Goal: Task Accomplishment & Management: Manage account settings

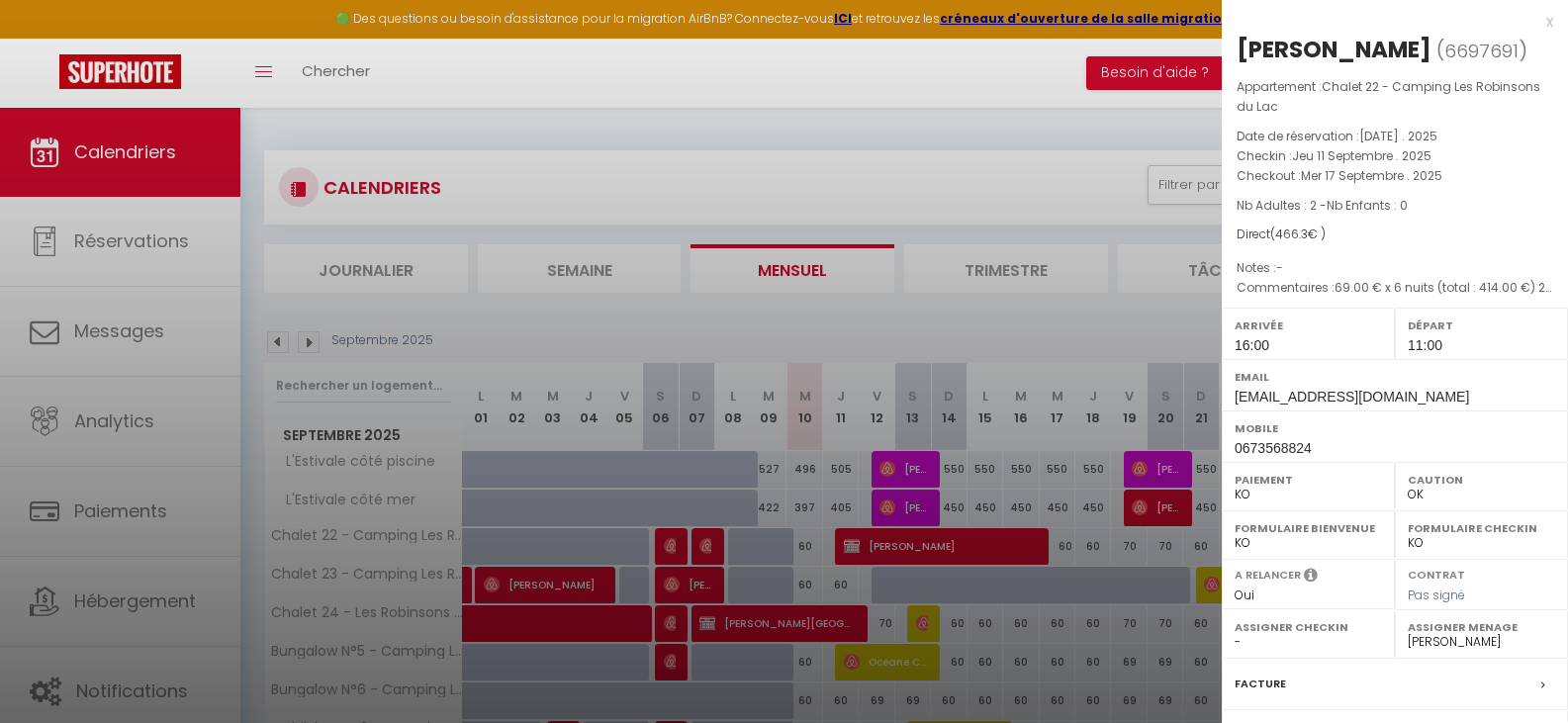
select select "KO"
select select "0"
select select "32124"
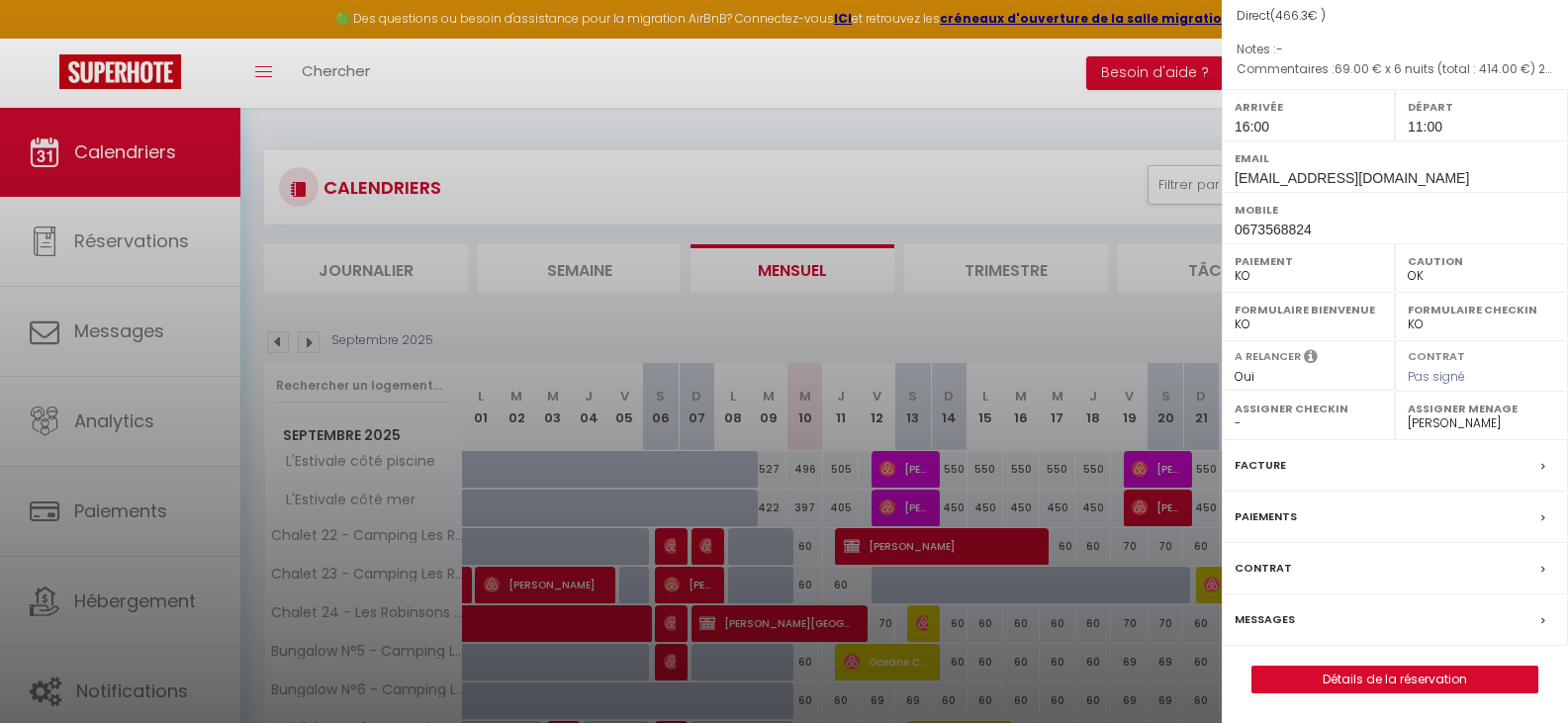
click at [1281, 619] on label "Messages" at bounding box center [1265, 619] width 61 height 21
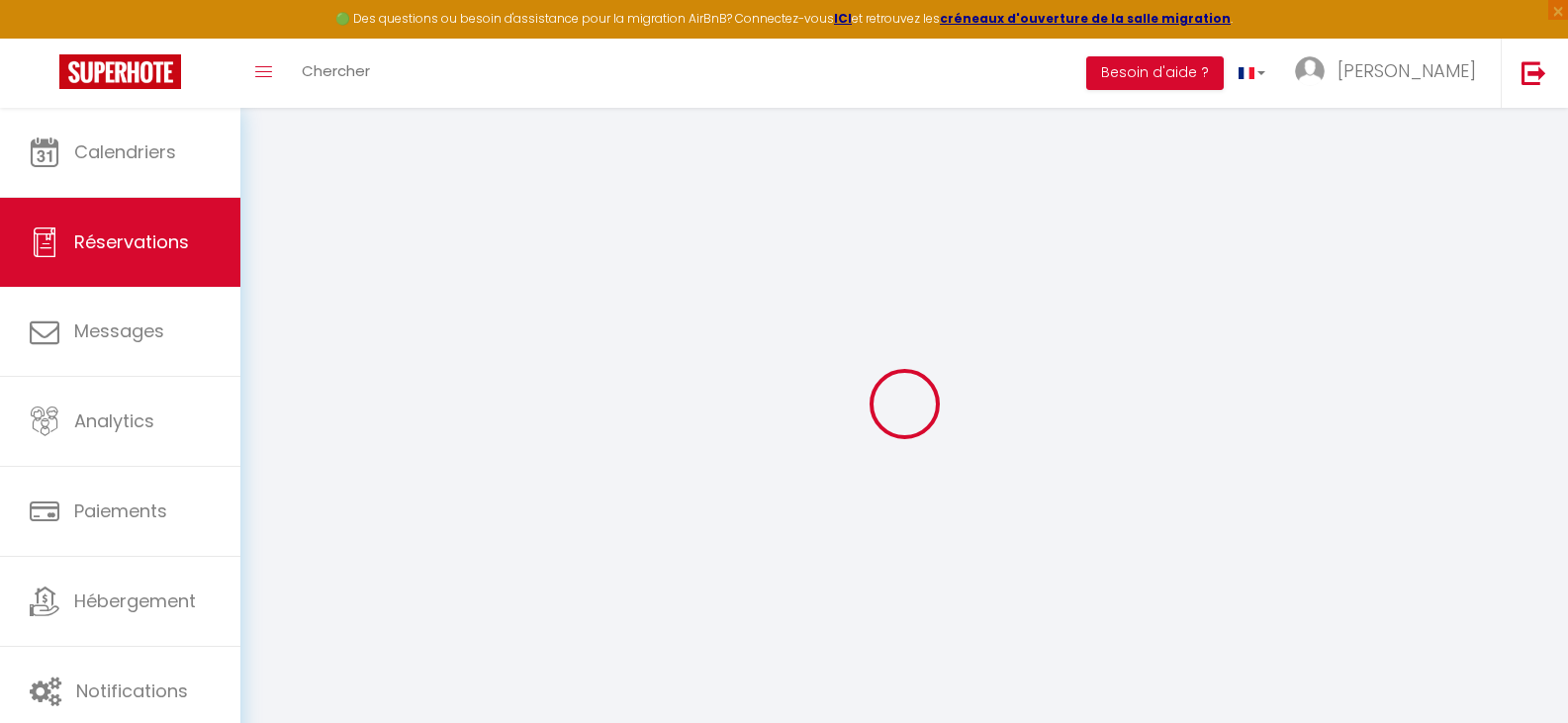
select select
checkbox input "false"
type textarea "69.00 € x 6 nuits (total : 414.00 €) 22.00 € frais de ménage 14.00 € frais de l…"
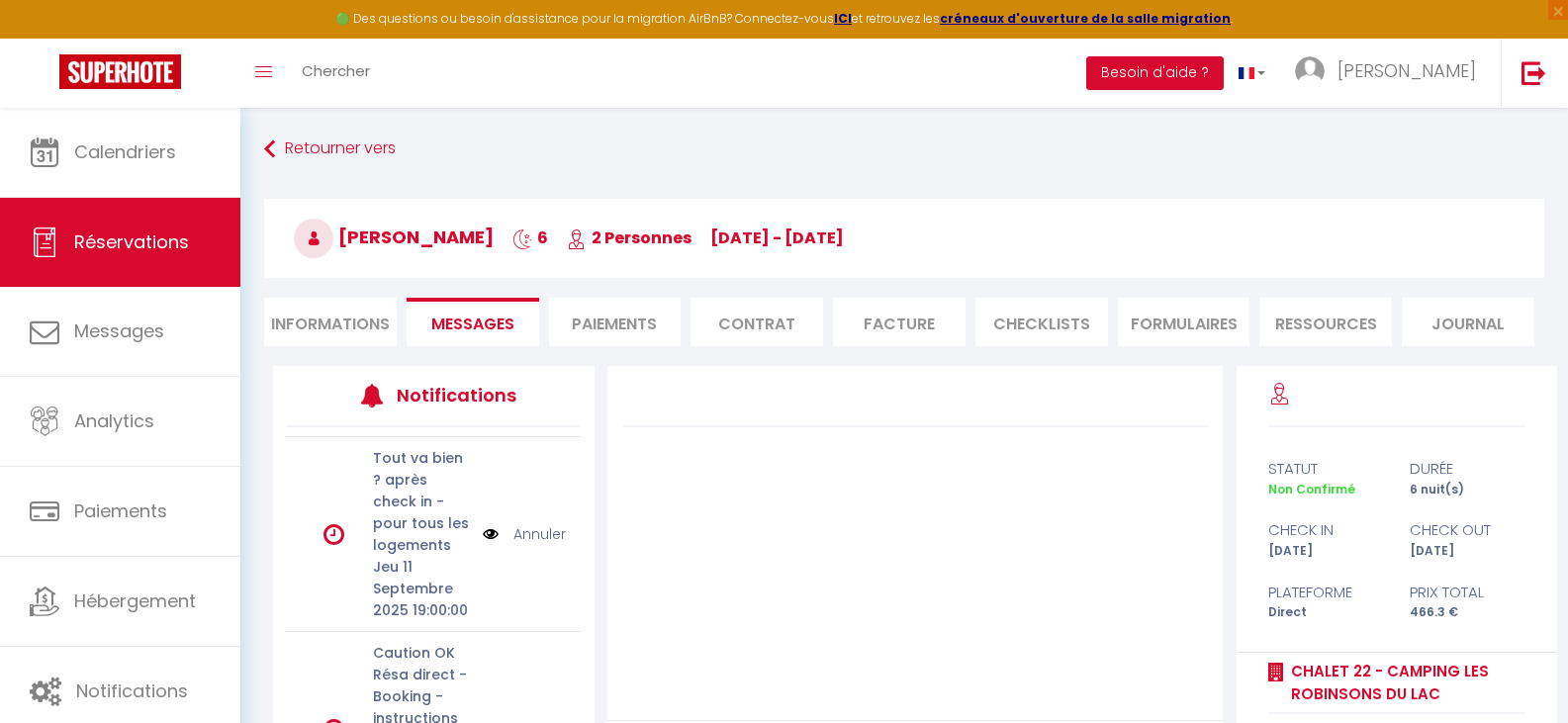
scroll to position [230, 0]
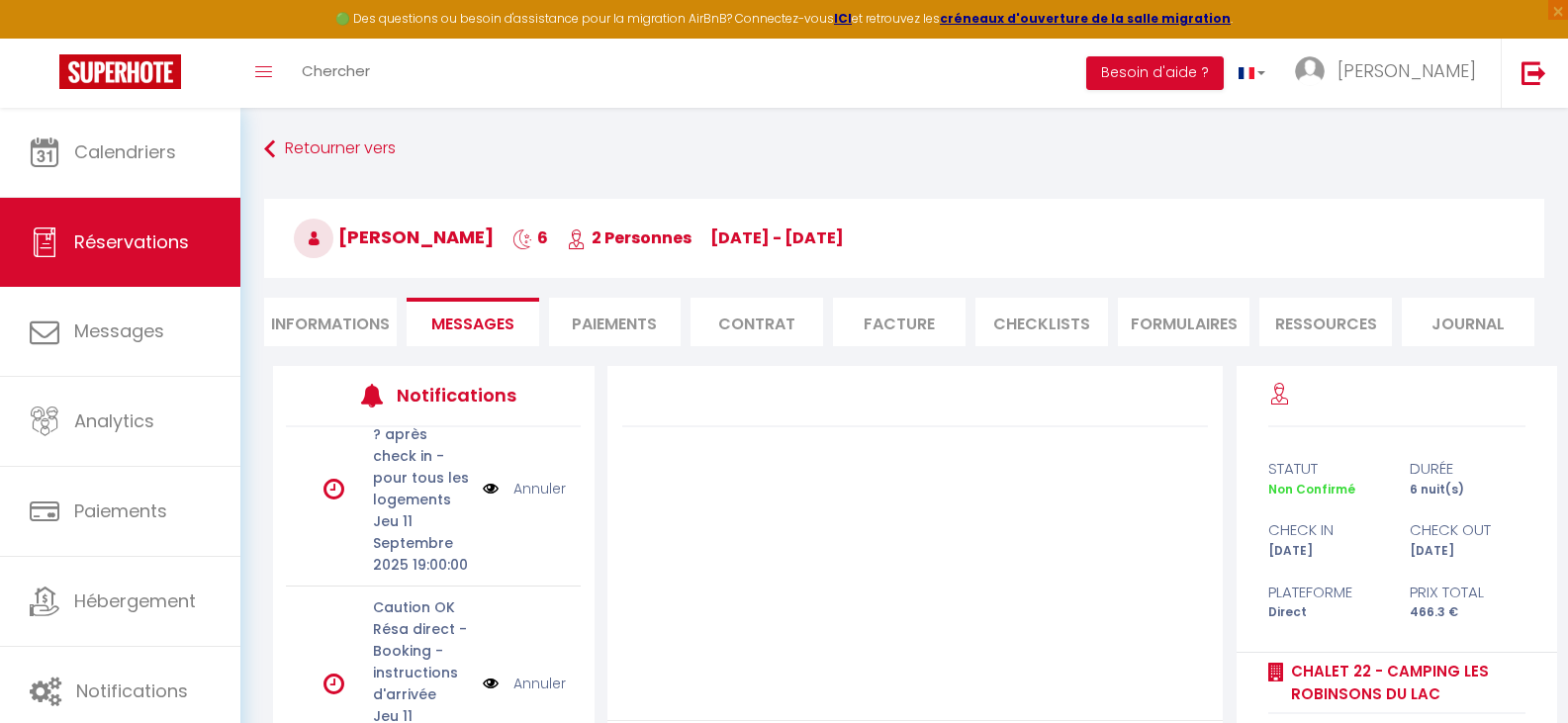
click at [773, 322] on li "Contrat" at bounding box center [756, 322] width 132 height 49
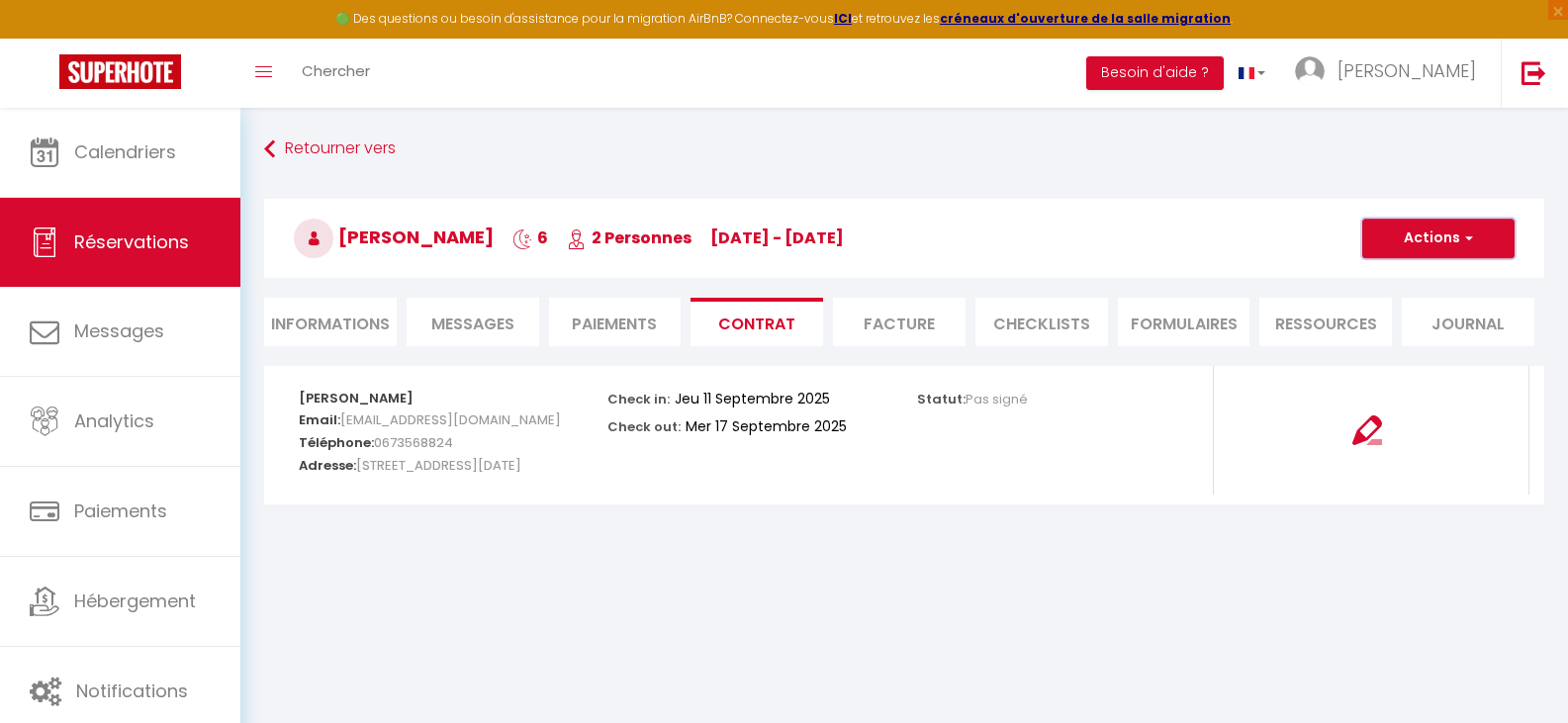
click at [1445, 241] on button "Actions" at bounding box center [1438, 238] width 152 height 40
click at [1423, 305] on link "Envoyer le contrat" at bounding box center [1423, 308] width 166 height 26
type input "[EMAIL_ADDRESS][DOMAIN_NAME]"
select select "fr"
type input "Votre contrat 6697691 - Chalet 22 - Camping Les Robinsons du Lac"
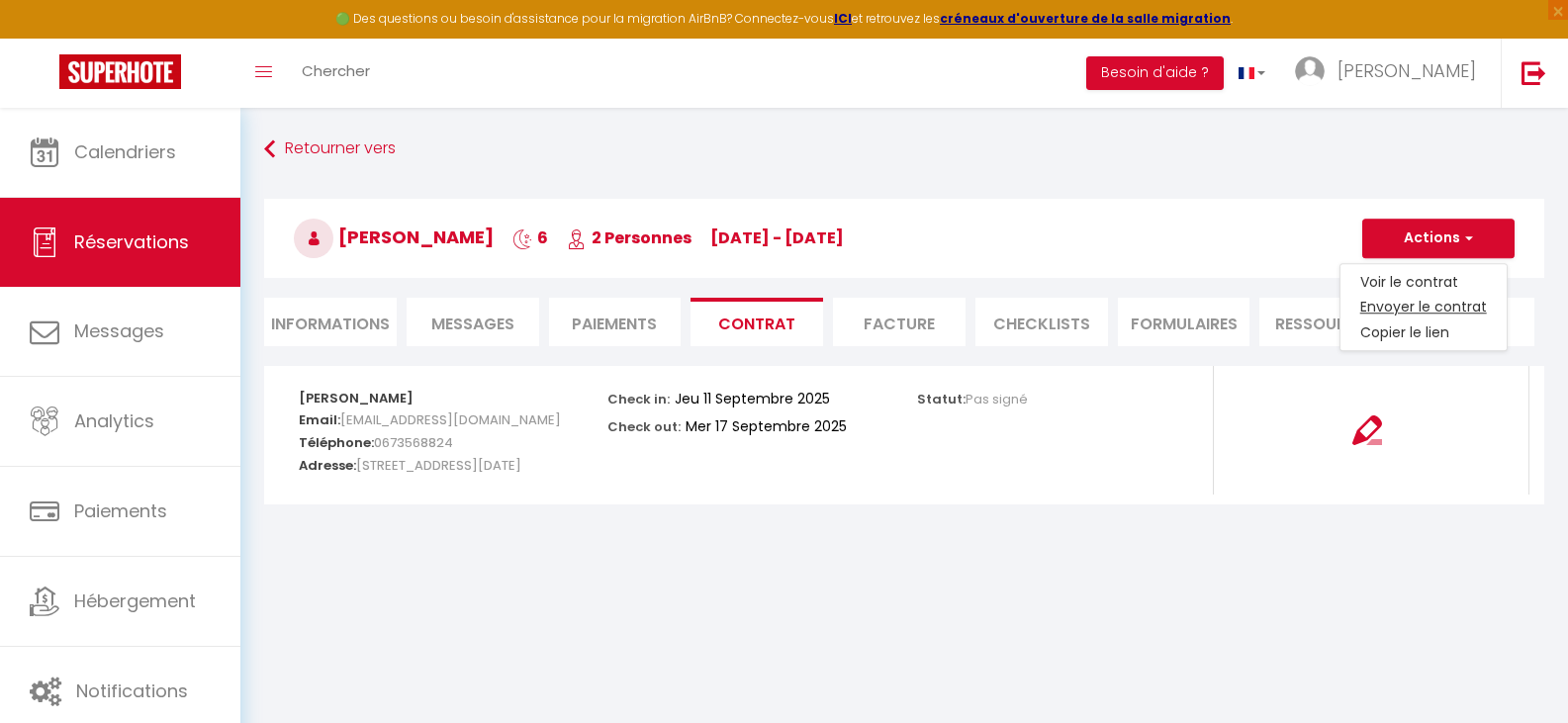
type textarea "Bonjour, Nous vous invitons à cliquer sur le lien suivant pour signer votre con…"
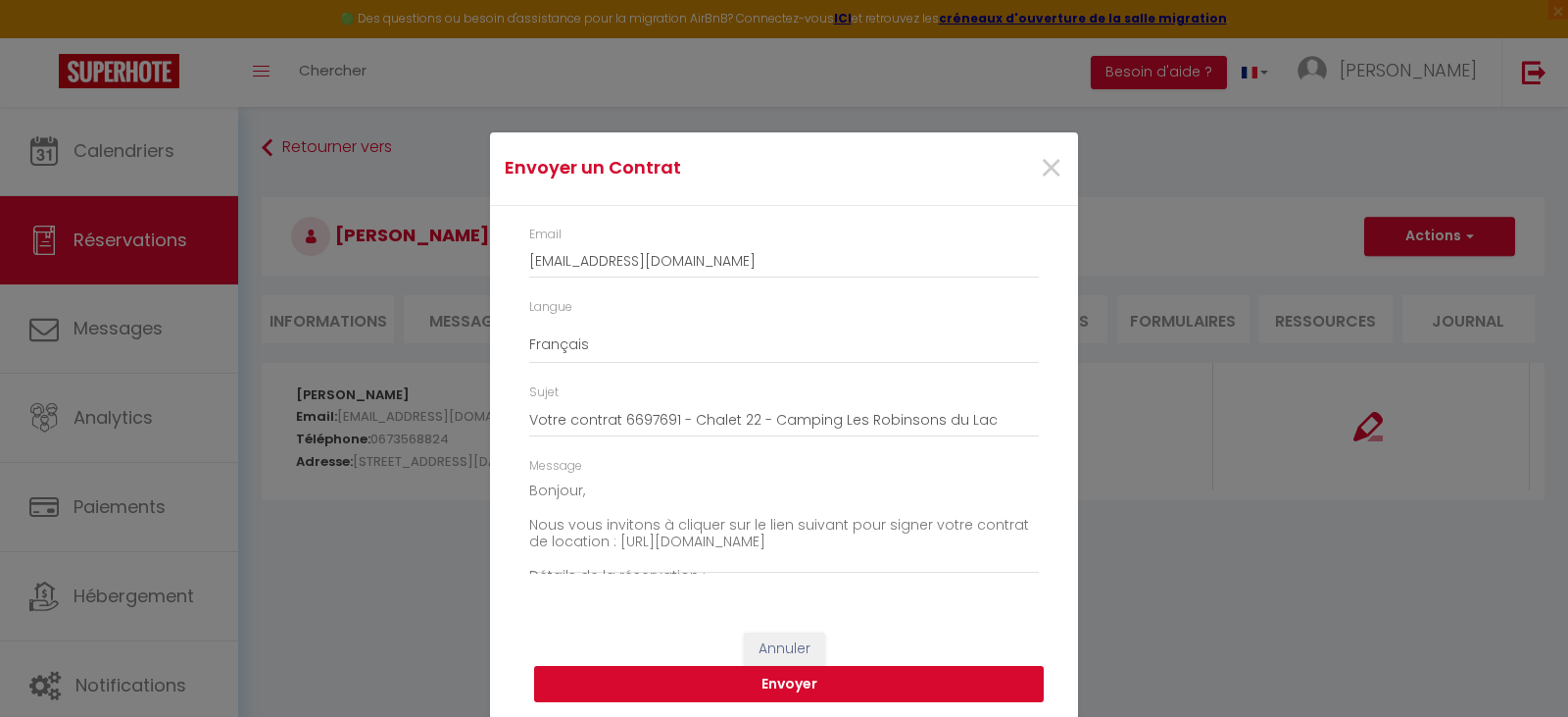
click at [799, 693] on button "Envoyer" at bounding box center [789, 684] width 510 height 37
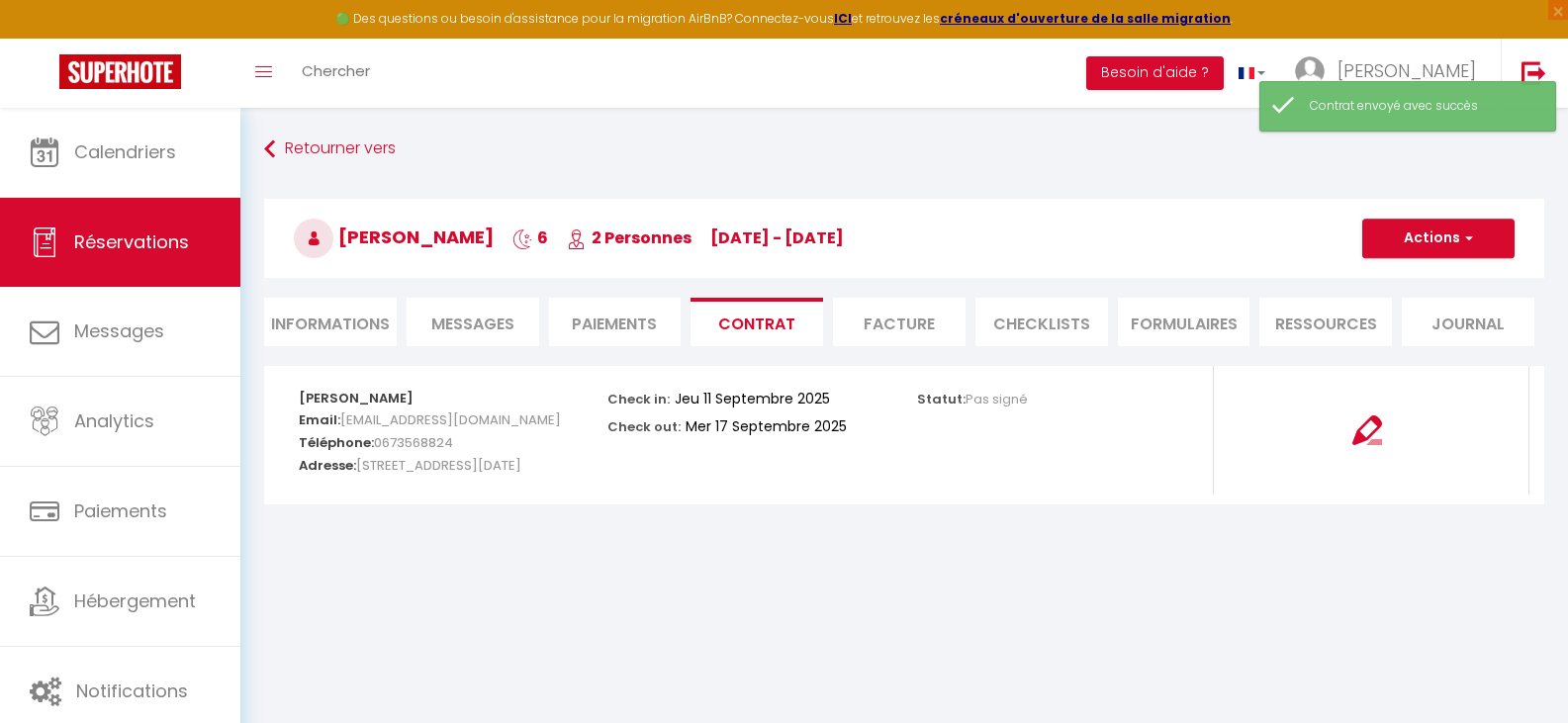
click at [336, 330] on li "Informations" at bounding box center [330, 322] width 132 height 49
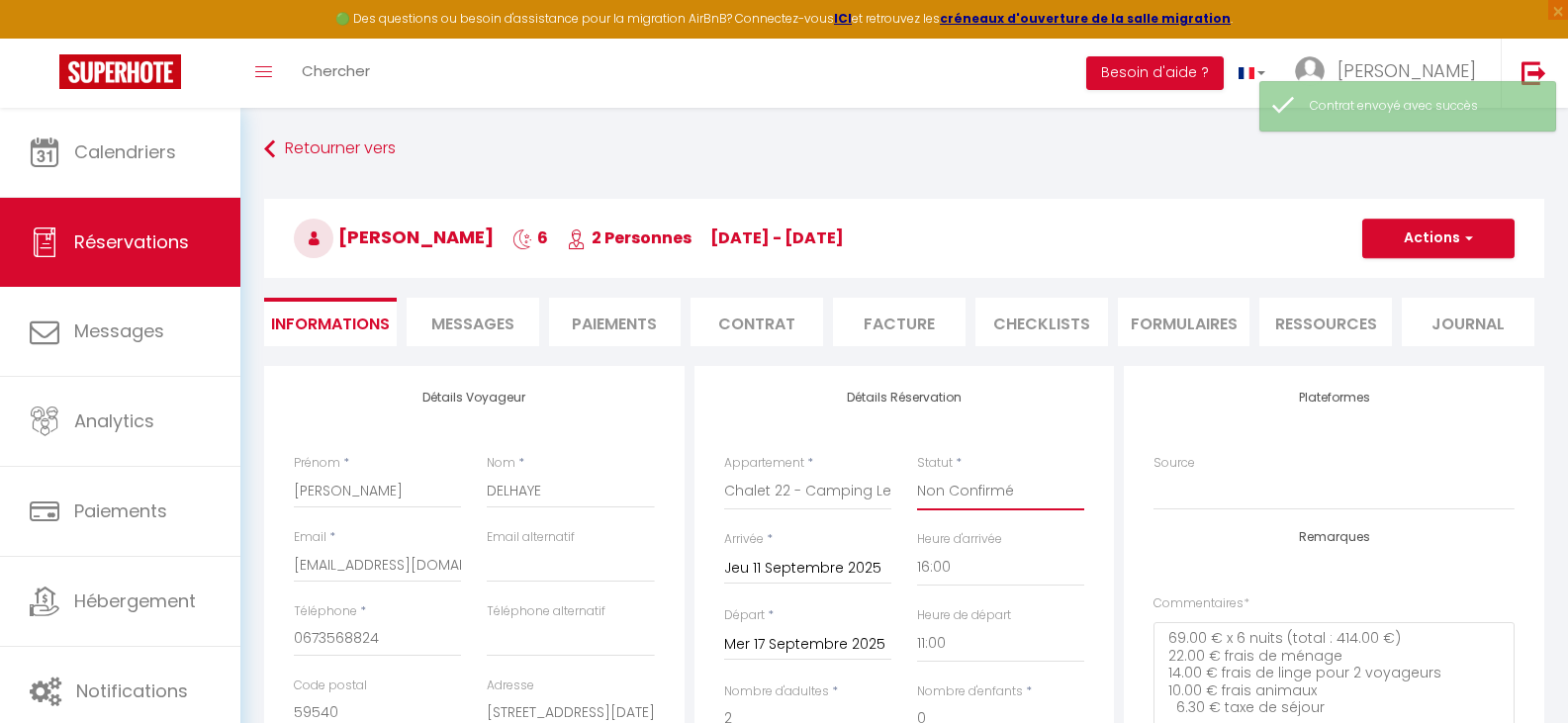
click at [986, 489] on select "Confirmé Non Confirmé [PERSON_NAME] par le voyageur No Show Request" at bounding box center [1001, 492] width 167 height 38
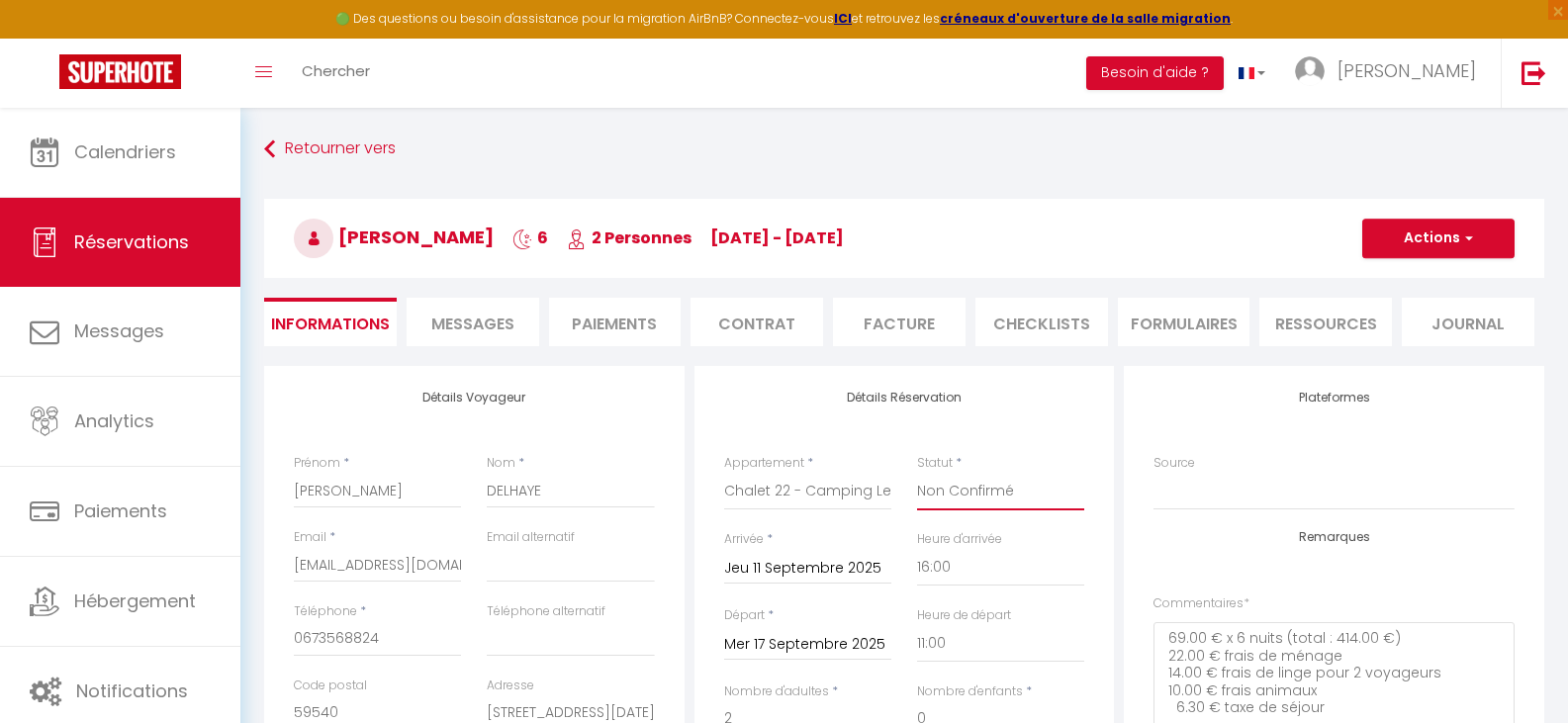
select select "1"
click at [917, 473] on select "Confirmé Non Confirmé [PERSON_NAME] par le voyageur No Show Request" at bounding box center [1001, 492] width 167 height 38
checkbox input "false"
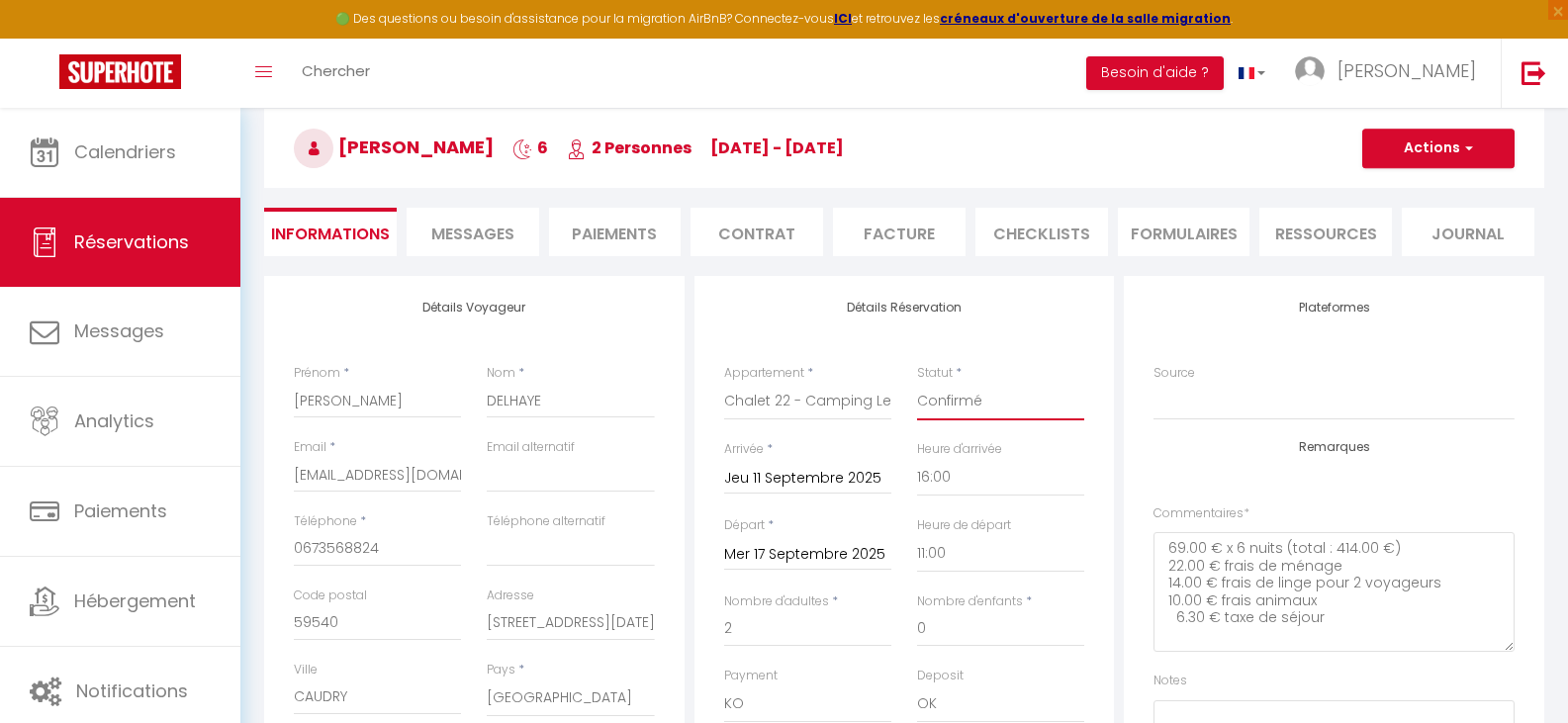
scroll to position [244, 0]
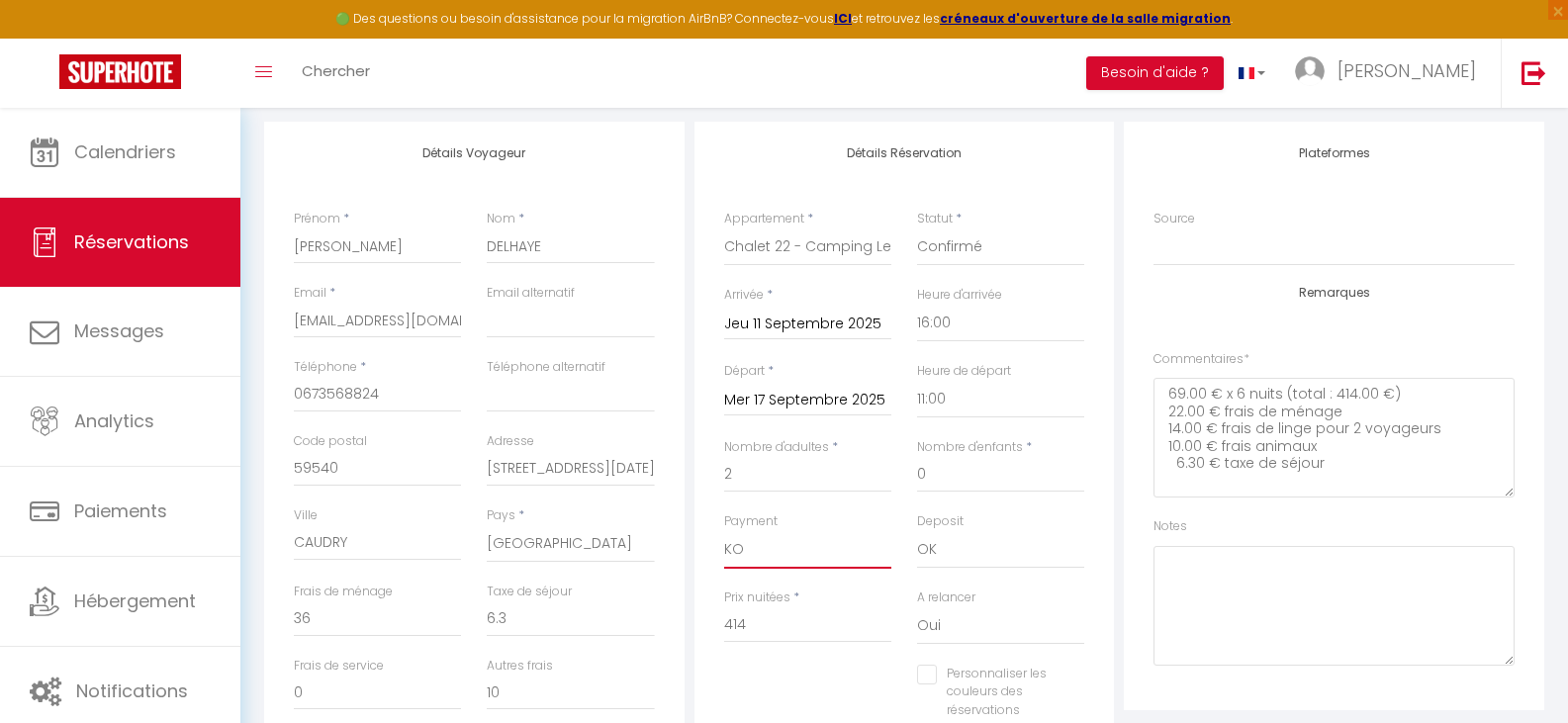
click at [753, 556] on select "OK KO" at bounding box center [808, 550] width 167 height 38
select select "12"
click at [724, 531] on select "OK KO" at bounding box center [808, 550] width 167 height 38
checkbox input "false"
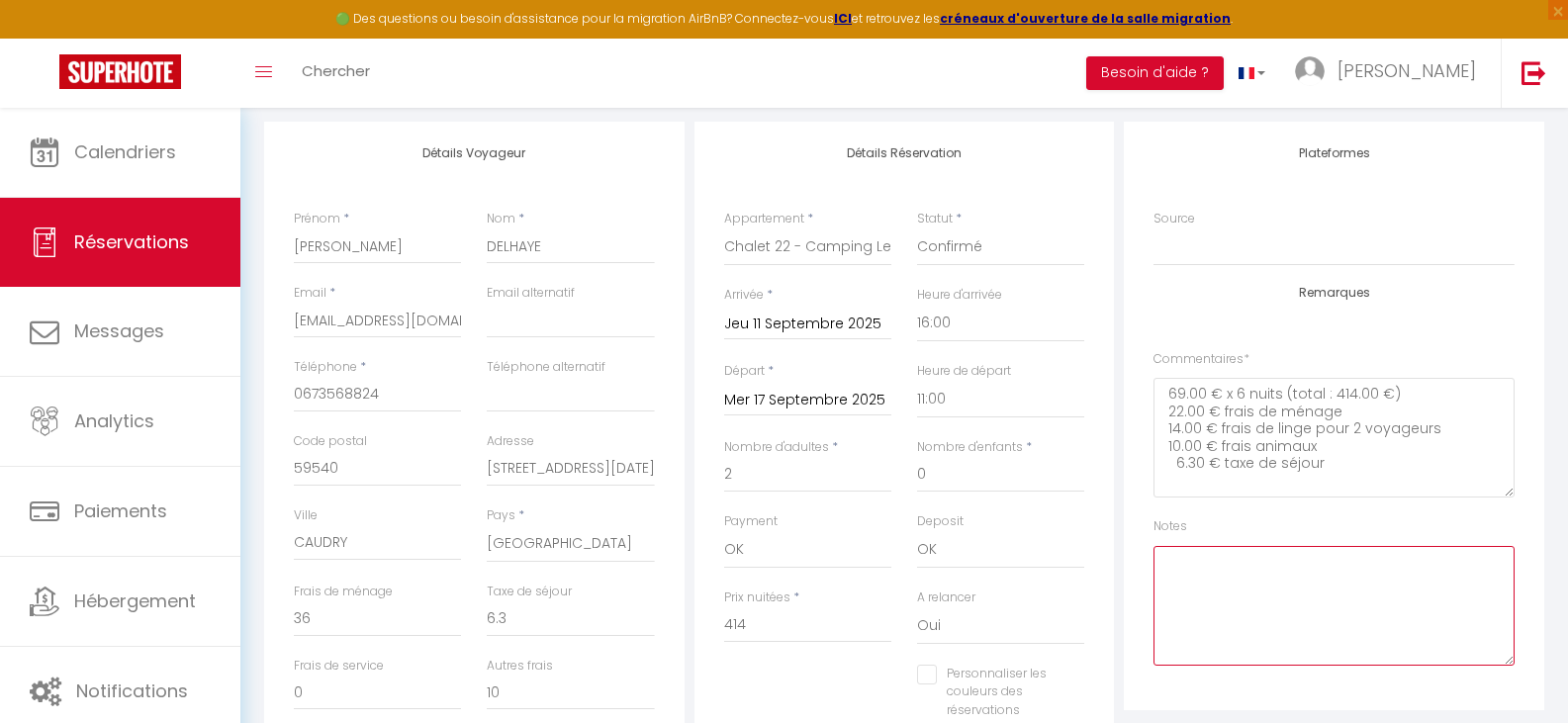
click at [1253, 585] on textarea at bounding box center [1333, 606] width 361 height 119
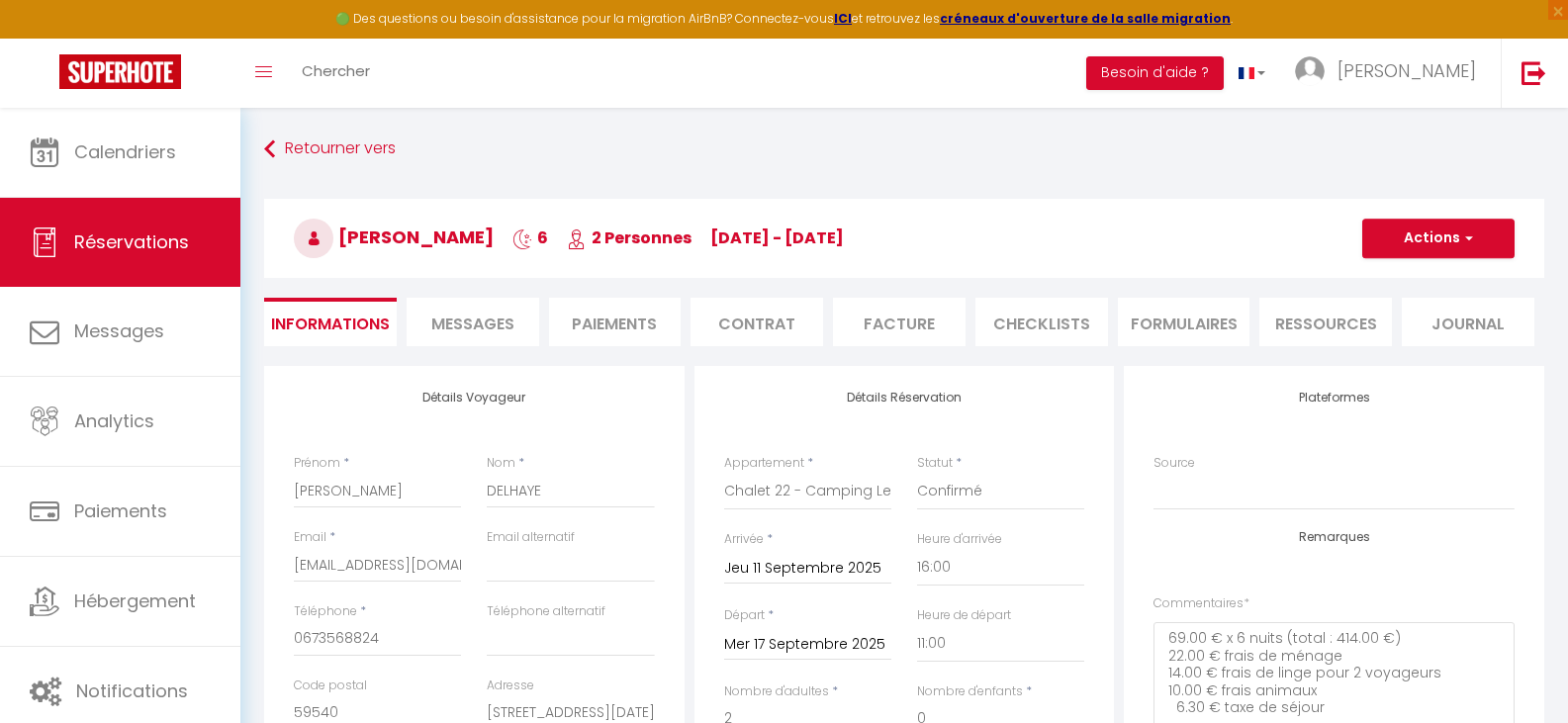
type textarea "virement reçu le 09/09"
click at [1431, 229] on button "Actions" at bounding box center [1438, 238] width 152 height 40
click at [1389, 279] on link "Enregistrer" at bounding box center [1418, 282] width 156 height 26
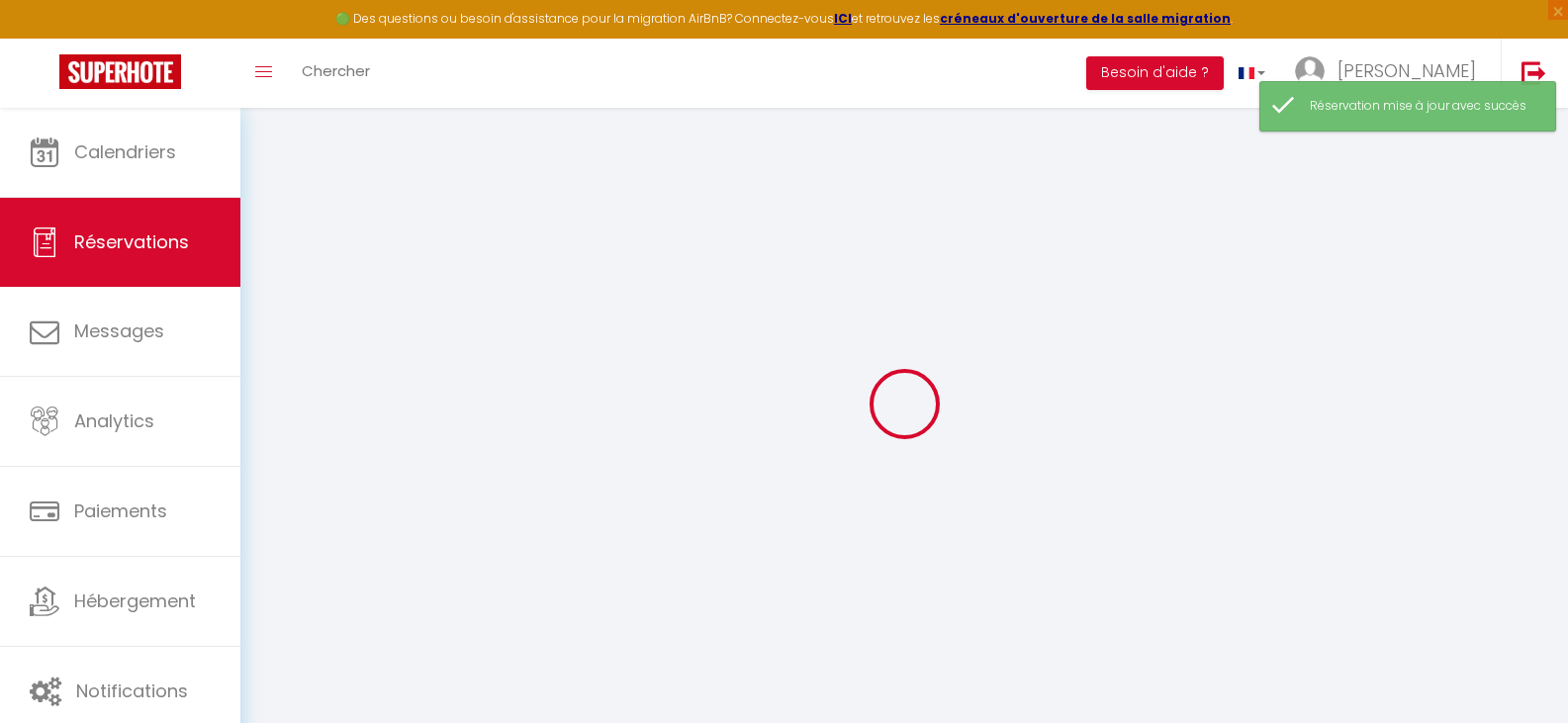
select select "not_confirmed"
